Goal: Check status: Check status

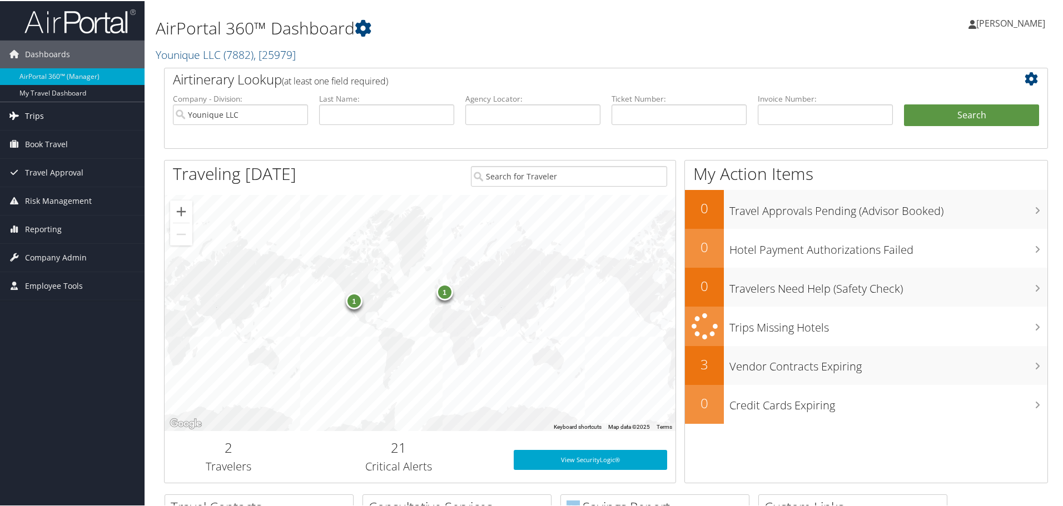
click at [35, 118] on span "Trips" at bounding box center [34, 115] width 19 height 28
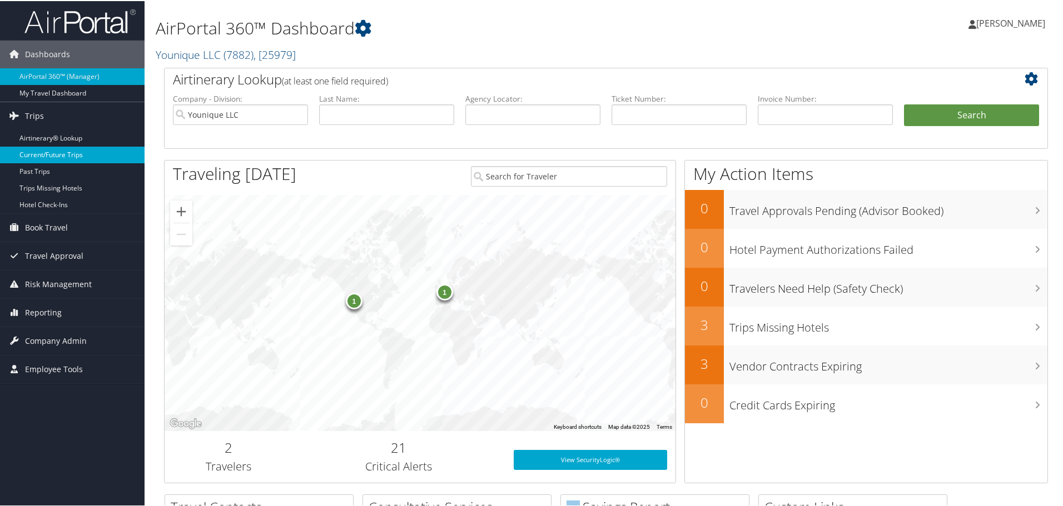
click at [39, 152] on link "Current/Future Trips" at bounding box center [72, 154] width 145 height 17
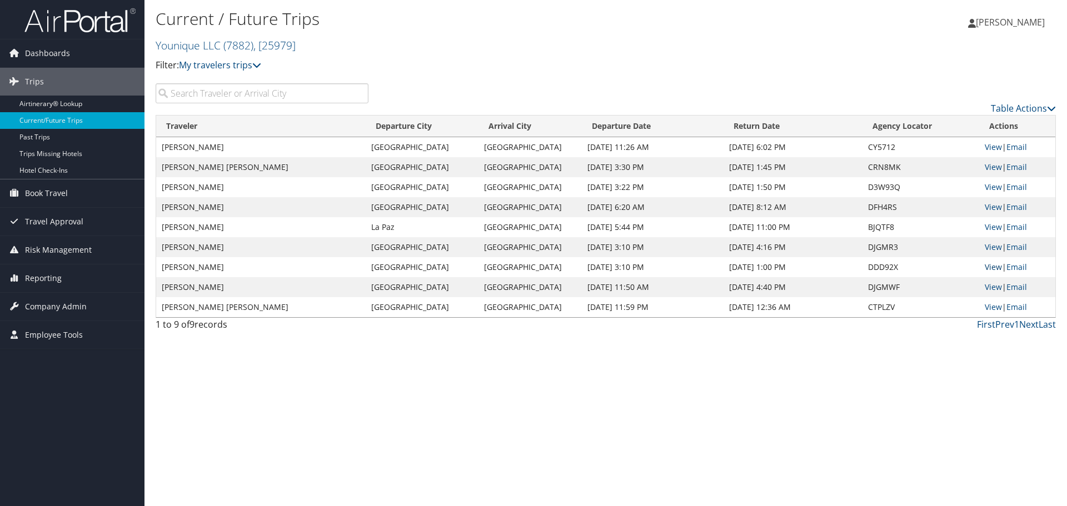
click at [985, 266] on link "View" at bounding box center [993, 267] width 17 height 11
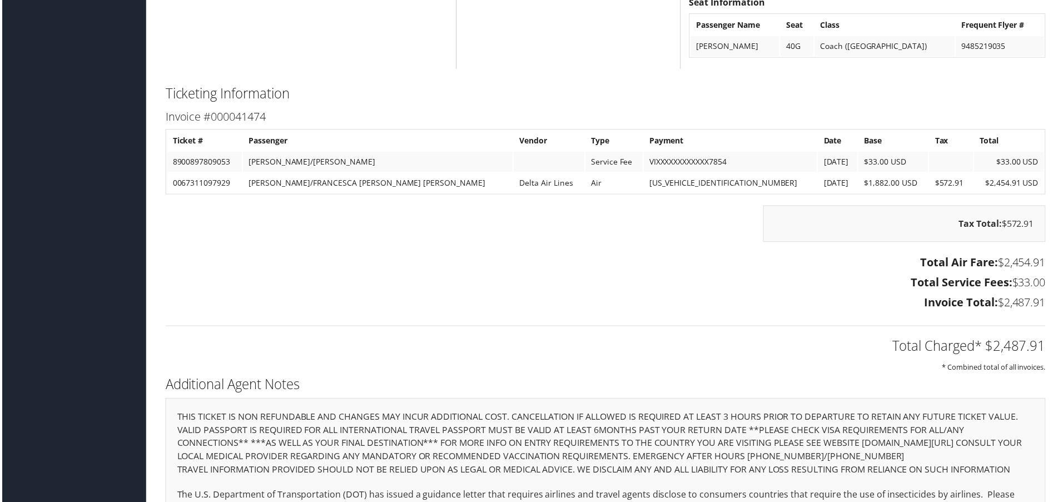
scroll to position [1973, 0]
